Goal: Task Accomplishment & Management: Complete application form

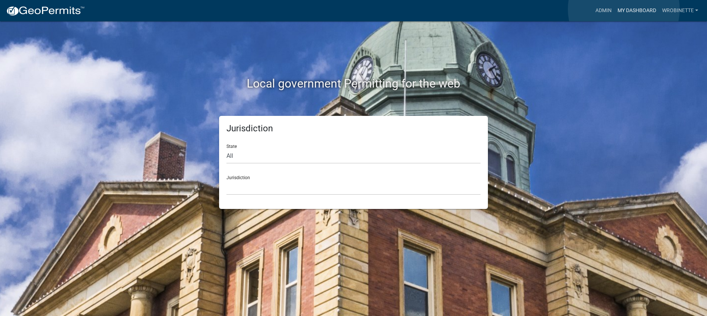
click at [624, 9] on link "My Dashboard" at bounding box center [636, 11] width 45 height 14
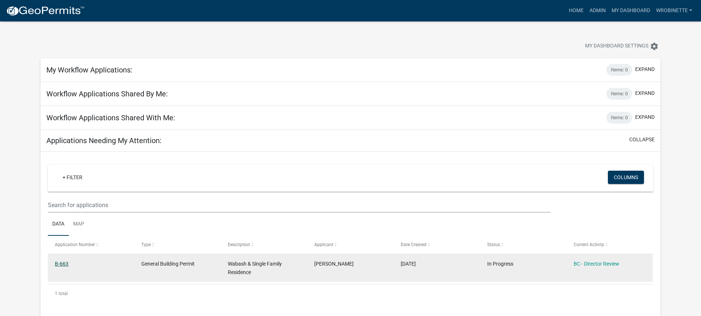
click at [62, 264] on link "B-663" at bounding box center [62, 264] width 14 height 6
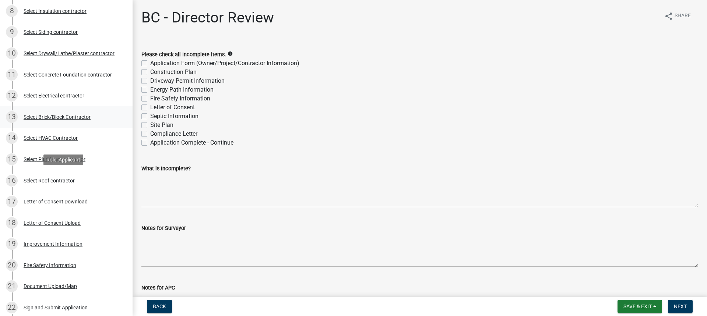
scroll to position [331, 0]
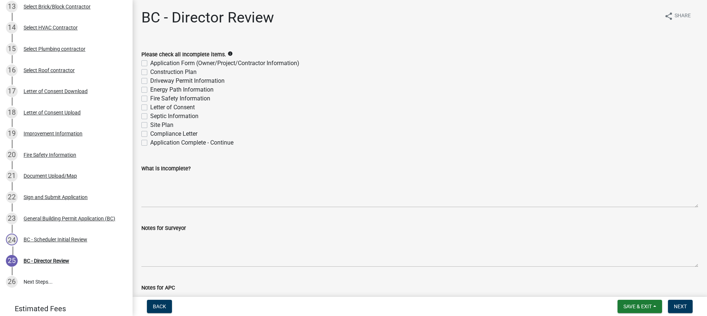
click at [150, 72] on label "Construction Plan" at bounding box center [173, 72] width 46 height 9
click at [150, 72] on input "Construction Plan" at bounding box center [152, 70] width 5 height 5
checkbox input "true"
checkbox input "false"
checkbox input "true"
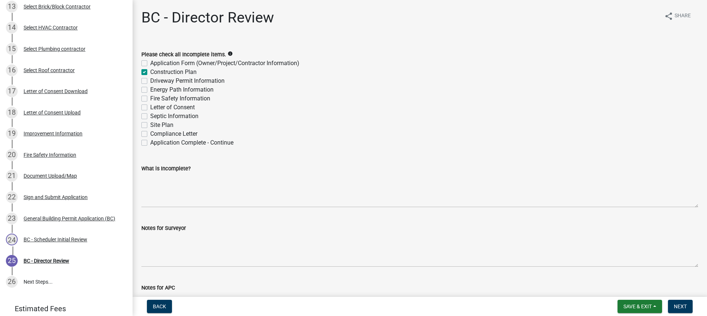
checkbox input "false"
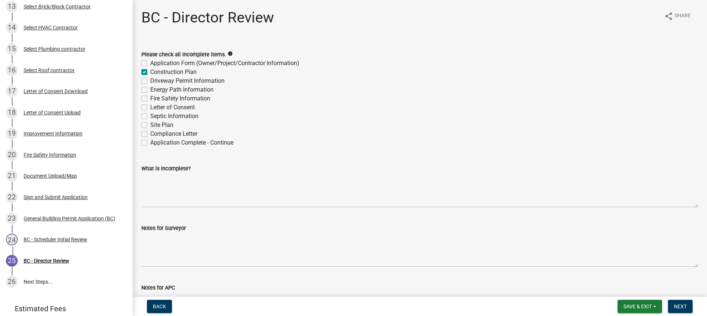
checkbox input "false"
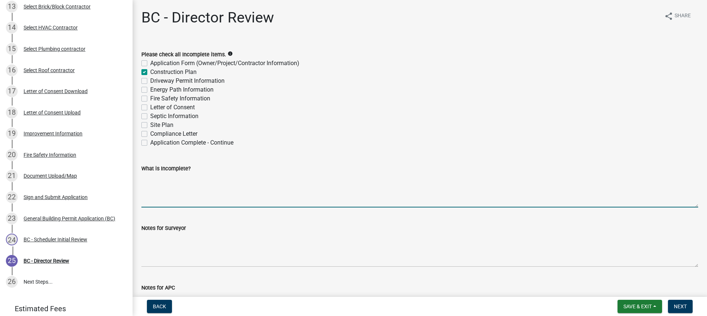
click at [159, 183] on textarea "What is Incomplete?" at bounding box center [419, 190] width 557 height 35
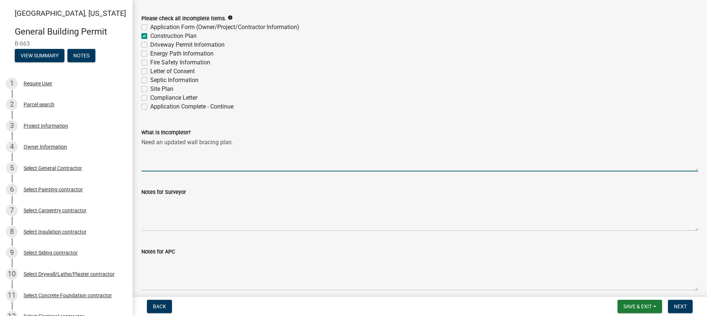
scroll to position [142, 0]
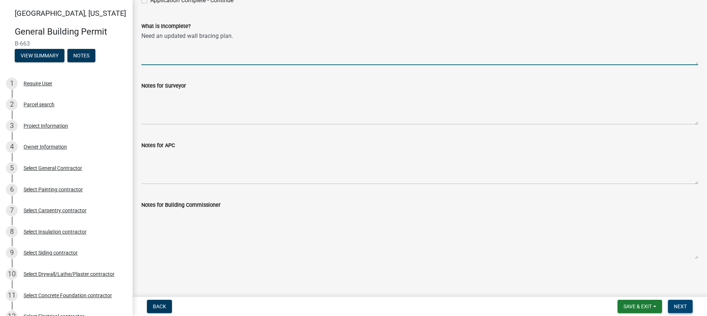
type textarea "Need an updated wall bracing plan."
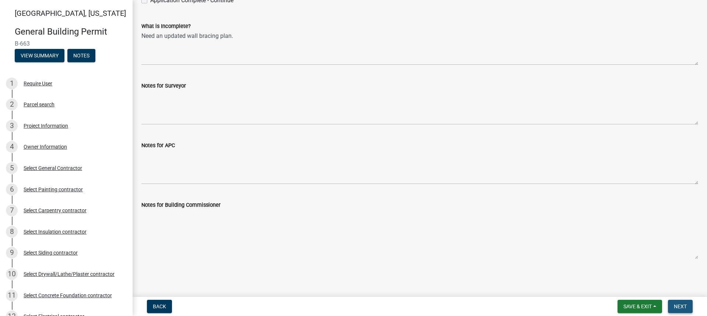
click at [681, 304] on span "Next" at bounding box center [680, 307] width 13 height 6
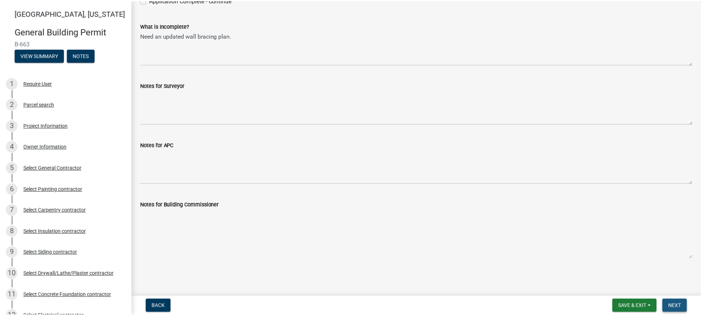
scroll to position [0, 0]
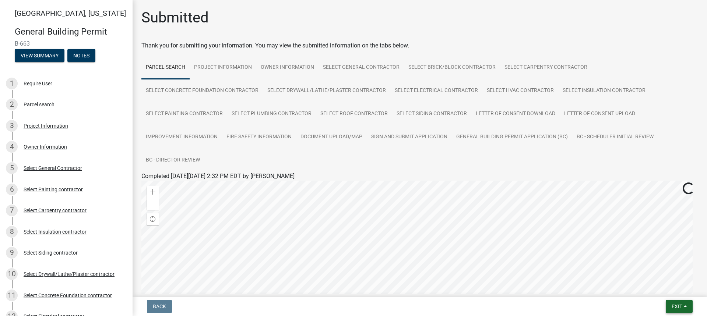
click at [680, 306] on span "Exit" at bounding box center [676, 307] width 11 height 6
click at [659, 289] on button "Save & Exit" at bounding box center [663, 288] width 59 height 18
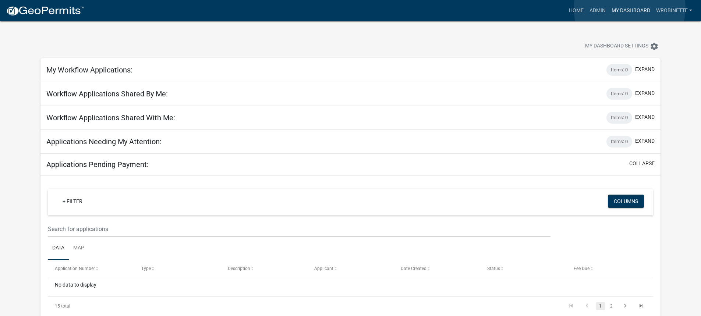
click at [630, 8] on link "My Dashboard" at bounding box center [631, 11] width 45 height 14
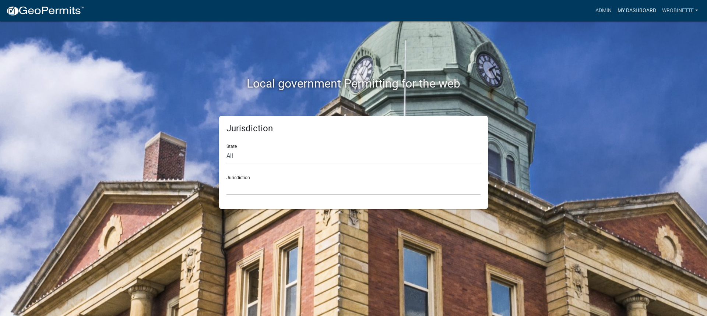
click at [648, 11] on link "My Dashboard" at bounding box center [636, 11] width 45 height 14
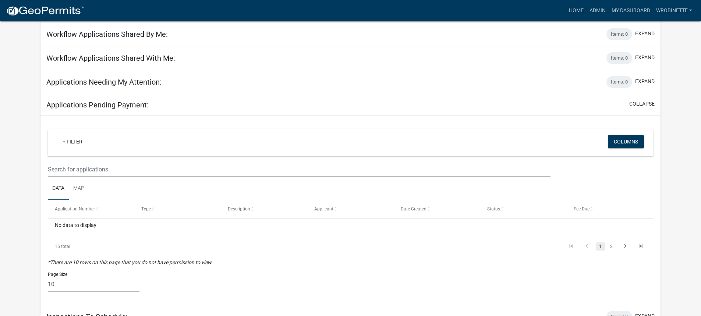
scroll to position [74, 0]
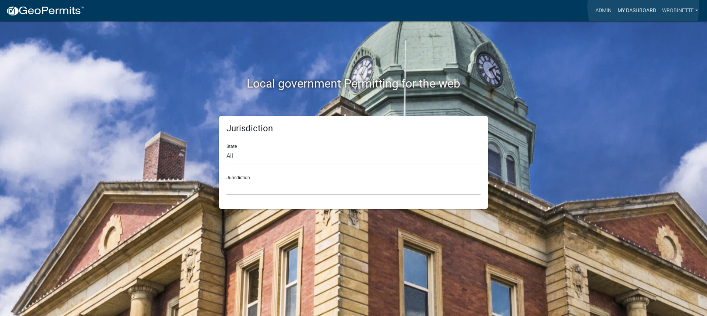
click at [643, 7] on link "My Dashboard" at bounding box center [636, 11] width 45 height 14
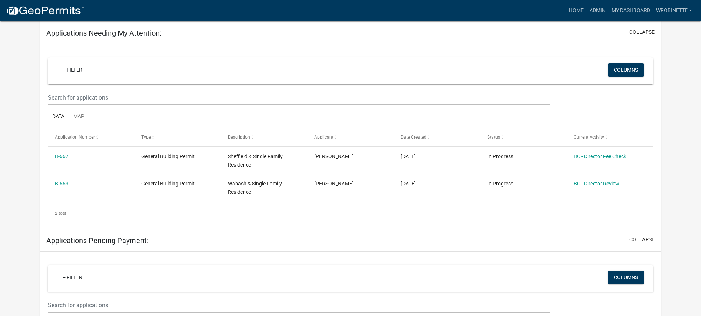
scroll to position [110, 0]
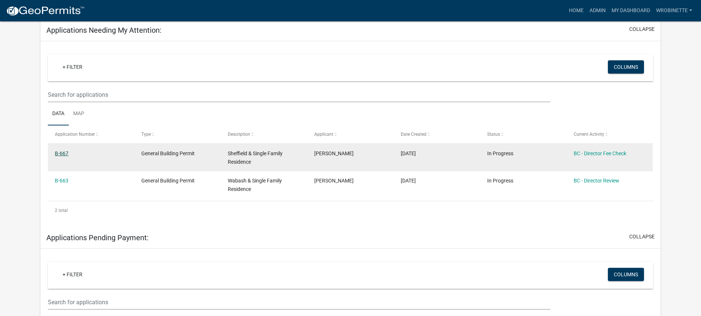
click at [65, 154] on link "B-667" at bounding box center [62, 154] width 14 height 6
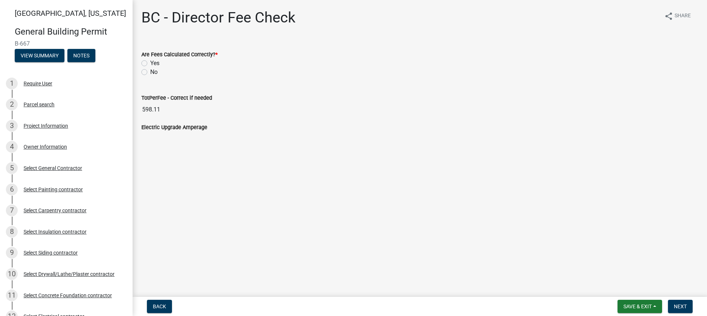
click at [150, 63] on label "Yes" at bounding box center [154, 63] width 9 height 9
click at [150, 63] on input "Yes" at bounding box center [152, 61] width 5 height 5
radio input "true"
click at [685, 307] on span "Next" at bounding box center [680, 307] width 13 height 6
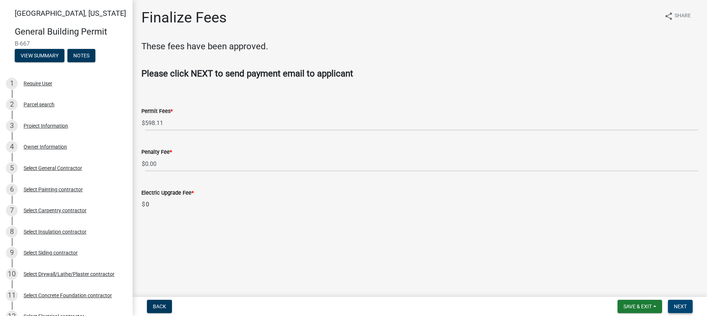
click at [681, 306] on span "Next" at bounding box center [680, 307] width 13 height 6
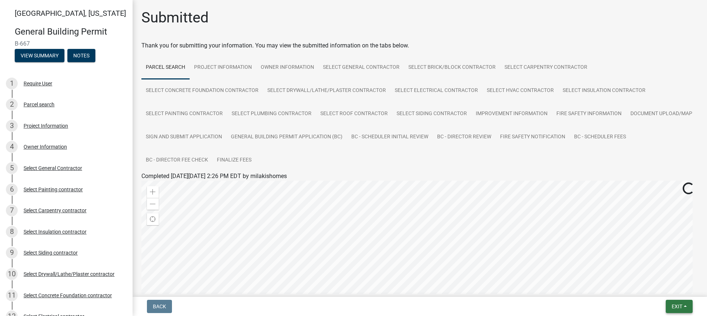
click at [676, 307] on span "Exit" at bounding box center [676, 307] width 11 height 6
click at [665, 290] on button "Save & Exit" at bounding box center [663, 288] width 59 height 18
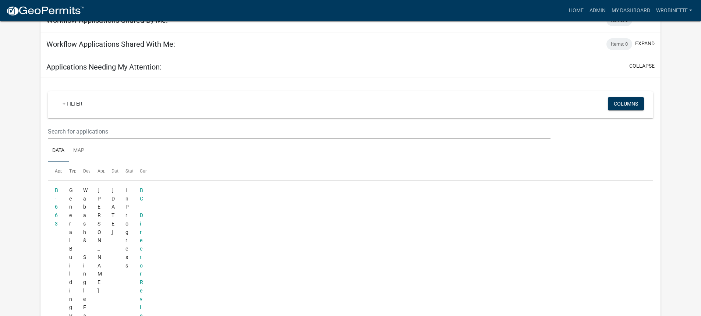
scroll to position [62, 0]
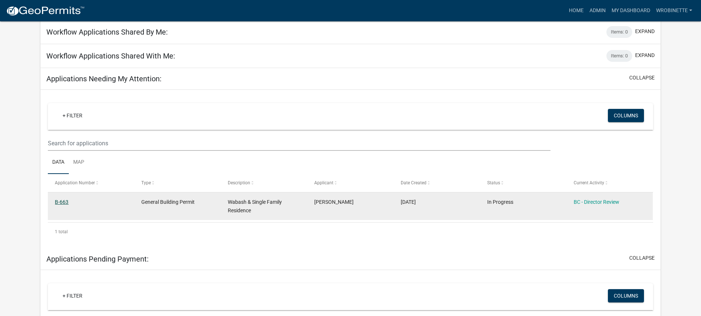
click at [66, 203] on link "B-663" at bounding box center [62, 202] width 14 height 6
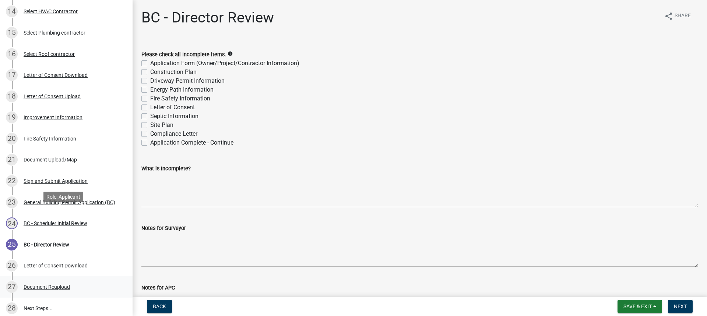
scroll to position [419, 0]
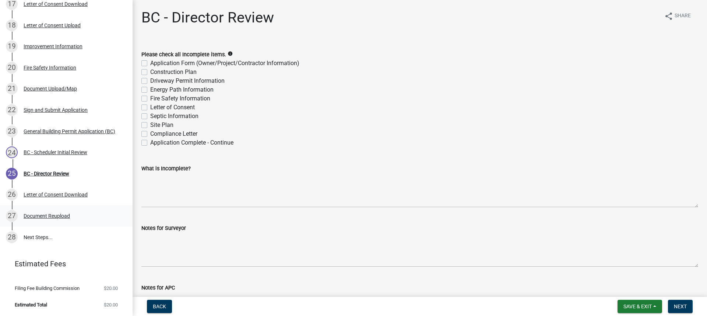
click at [55, 215] on div "Document Reupload" at bounding box center [47, 216] width 46 height 5
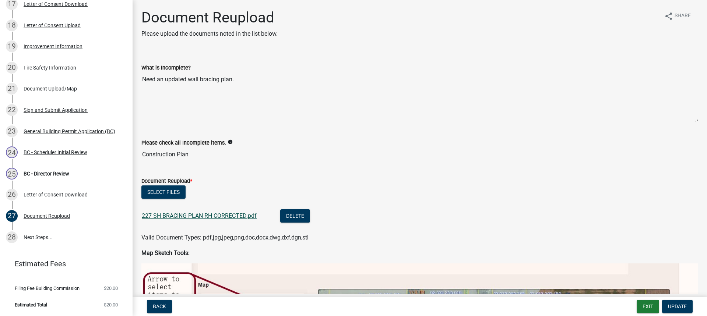
click at [219, 217] on link "227 SH BRACING PLAN RH CORRECTED.pdf" at bounding box center [199, 215] width 115 height 7
click at [45, 172] on div "BC - Director Review" at bounding box center [47, 173] width 46 height 5
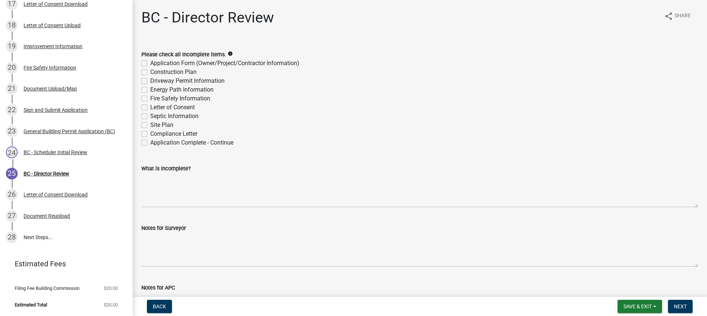
click at [150, 142] on label "Application Complete - Continue" at bounding box center [191, 142] width 83 height 9
click at [150, 142] on input "Application Complete - Continue" at bounding box center [152, 140] width 5 height 5
checkbox input "true"
checkbox input "false"
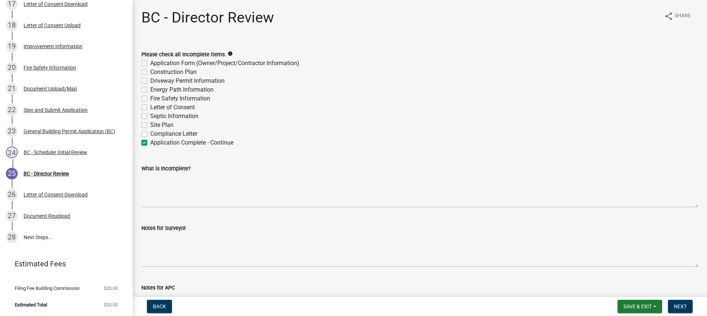
checkbox input "false"
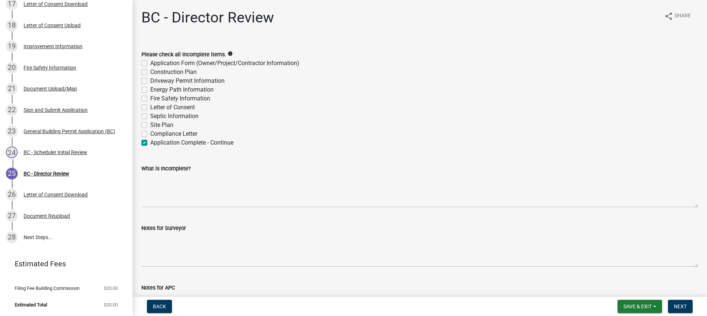
checkbox input "false"
checkbox input "true"
click at [680, 307] on span "Next" at bounding box center [680, 307] width 13 height 6
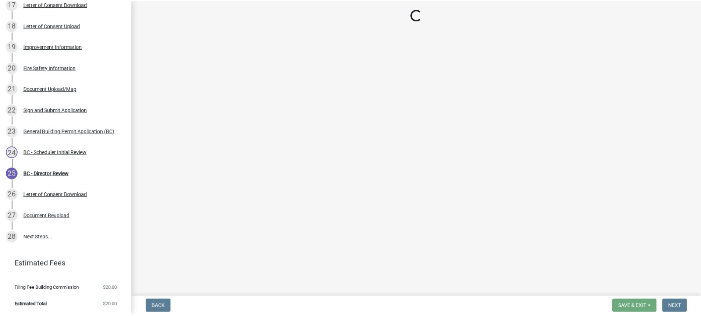
scroll to position [482, 0]
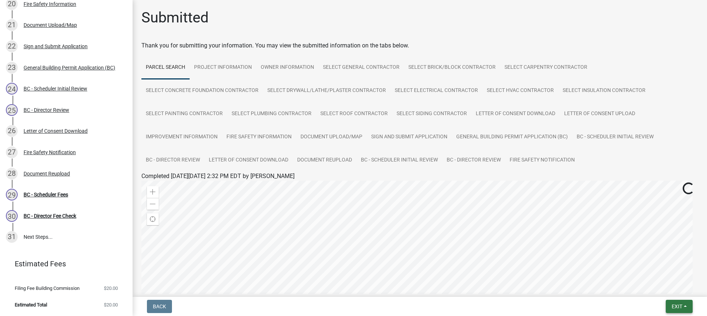
click at [680, 305] on span "Exit" at bounding box center [676, 307] width 11 height 6
click at [658, 286] on button "Save & Exit" at bounding box center [663, 288] width 59 height 18
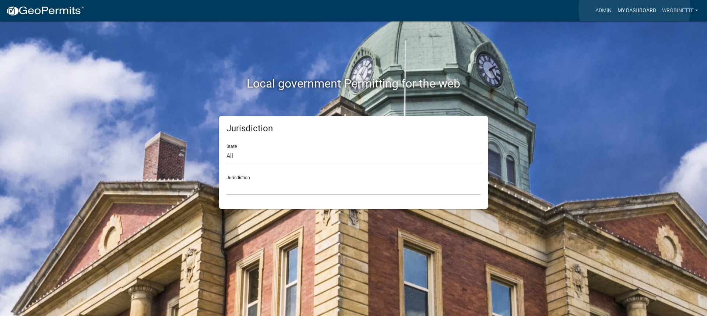
click at [634, 9] on link "My Dashboard" at bounding box center [636, 11] width 45 height 14
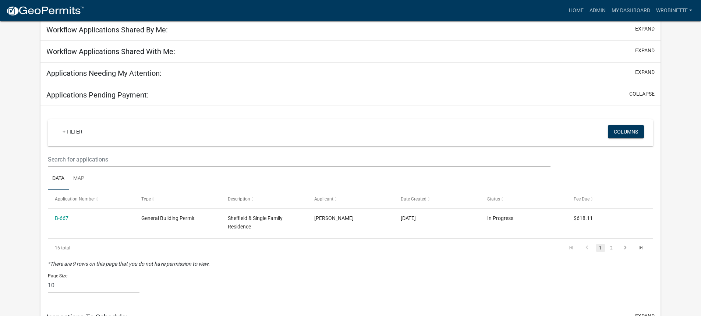
scroll to position [62, 0]
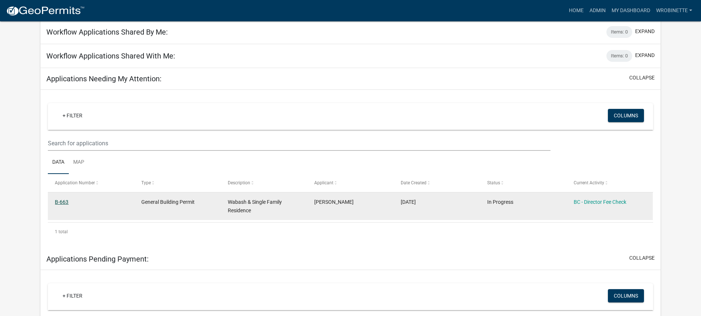
click at [65, 201] on link "B-663" at bounding box center [62, 202] width 14 height 6
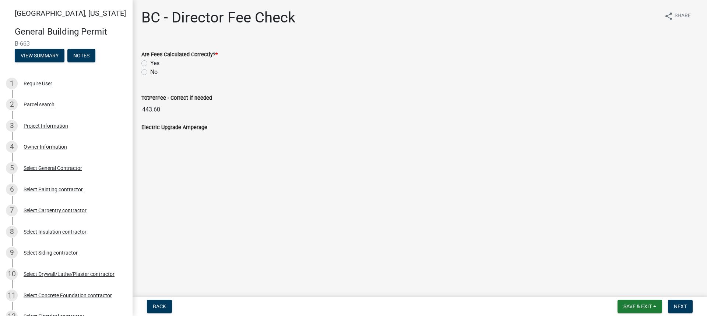
click at [150, 64] on label "Yes" at bounding box center [154, 63] width 9 height 9
click at [150, 64] on input "Yes" at bounding box center [152, 61] width 5 height 5
radio input "true"
click at [678, 304] on span "Next" at bounding box center [680, 307] width 13 height 6
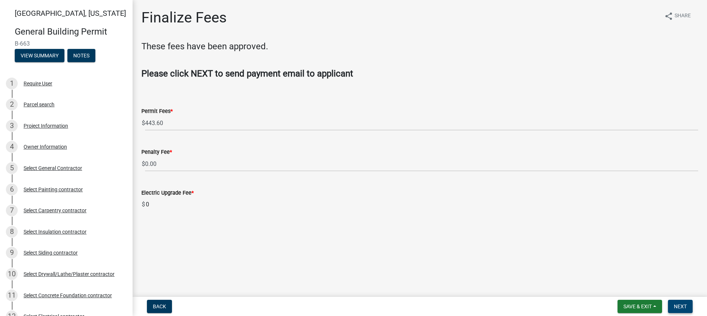
click at [685, 306] on span "Next" at bounding box center [680, 307] width 13 height 6
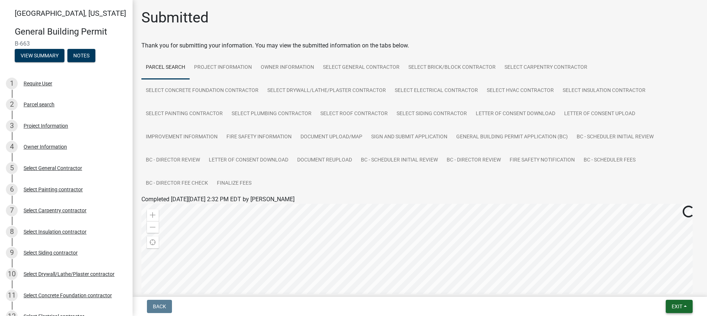
click at [677, 306] on span "Exit" at bounding box center [676, 307] width 11 height 6
click at [662, 289] on button "Save & Exit" at bounding box center [663, 288] width 59 height 18
